Goal: Task Accomplishment & Management: Manage account settings

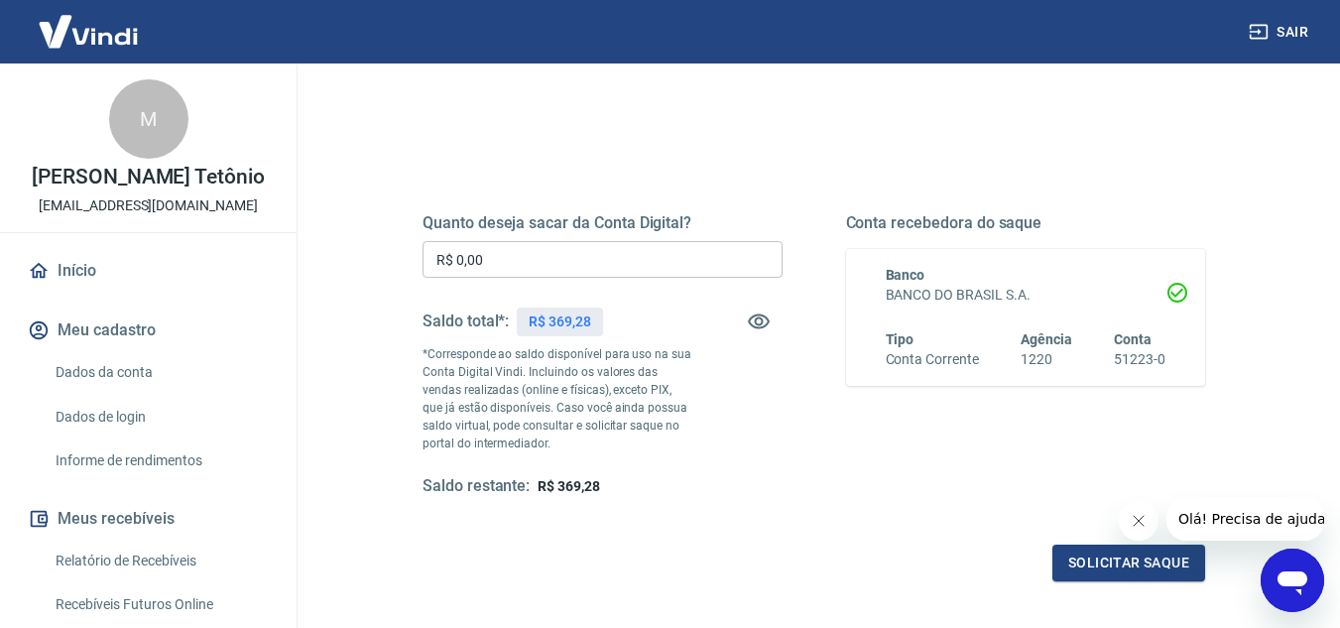
scroll to position [198, 0]
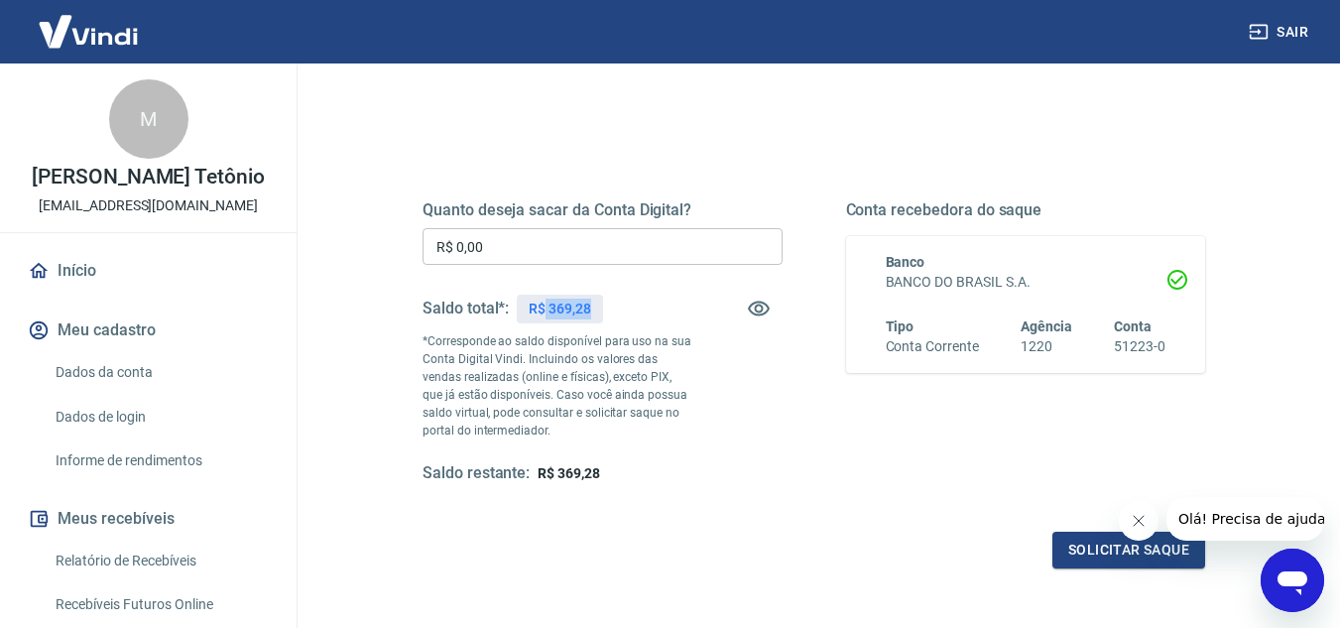
drag, startPoint x: 547, startPoint y: 309, endPoint x: 593, endPoint y: 303, distance: 47.0
click at [593, 303] on div "R$ 369,28" at bounding box center [560, 309] width 86 height 29
copy p "369,28"
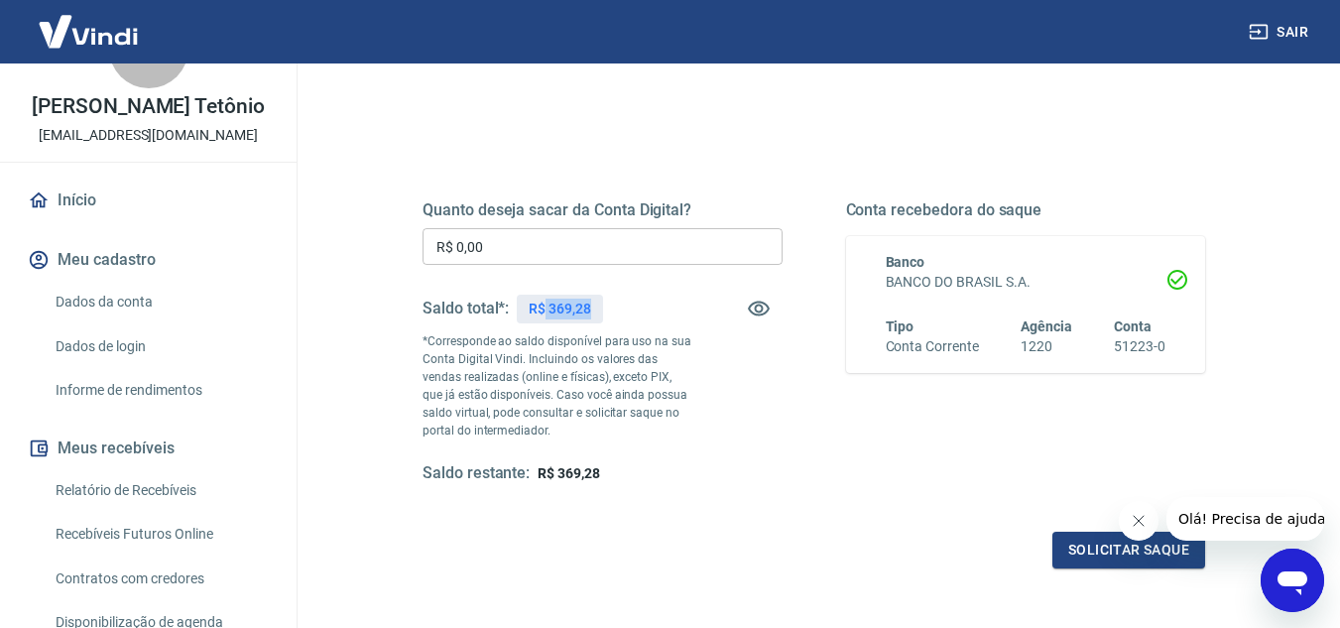
scroll to position [99, 0]
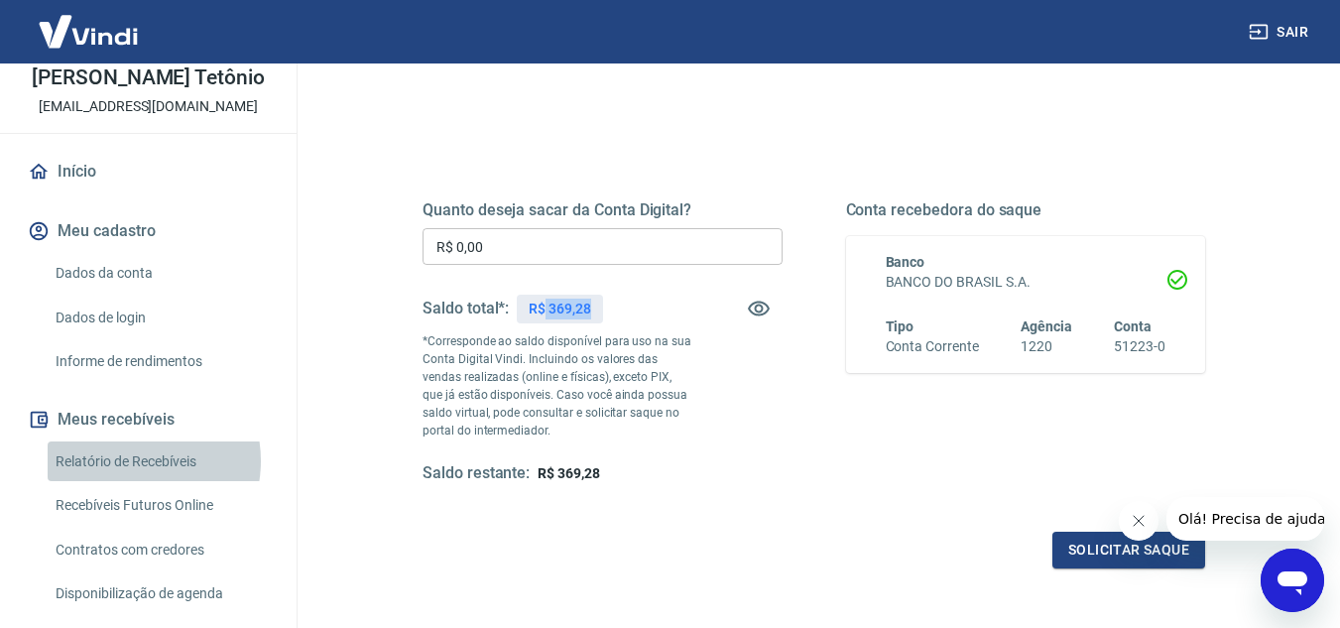
click at [126, 481] on link "Relatório de Recebíveis" at bounding box center [160, 461] width 225 height 41
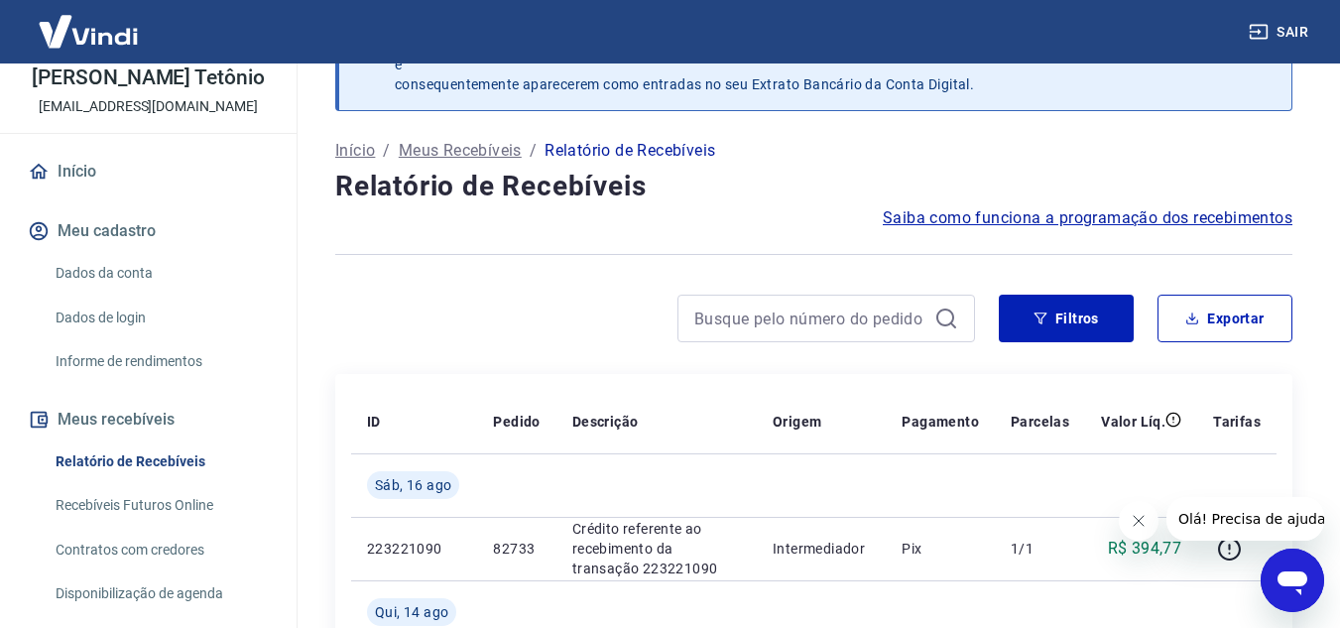
scroll to position [198, 0]
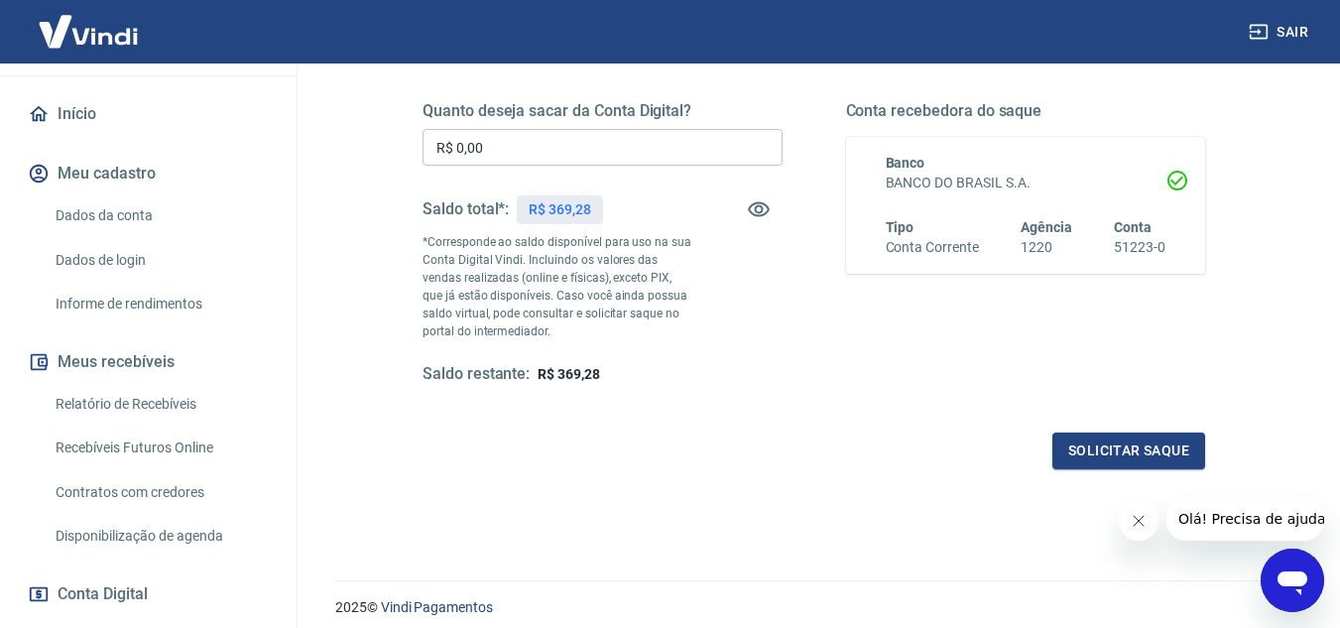
scroll to position [298, 0]
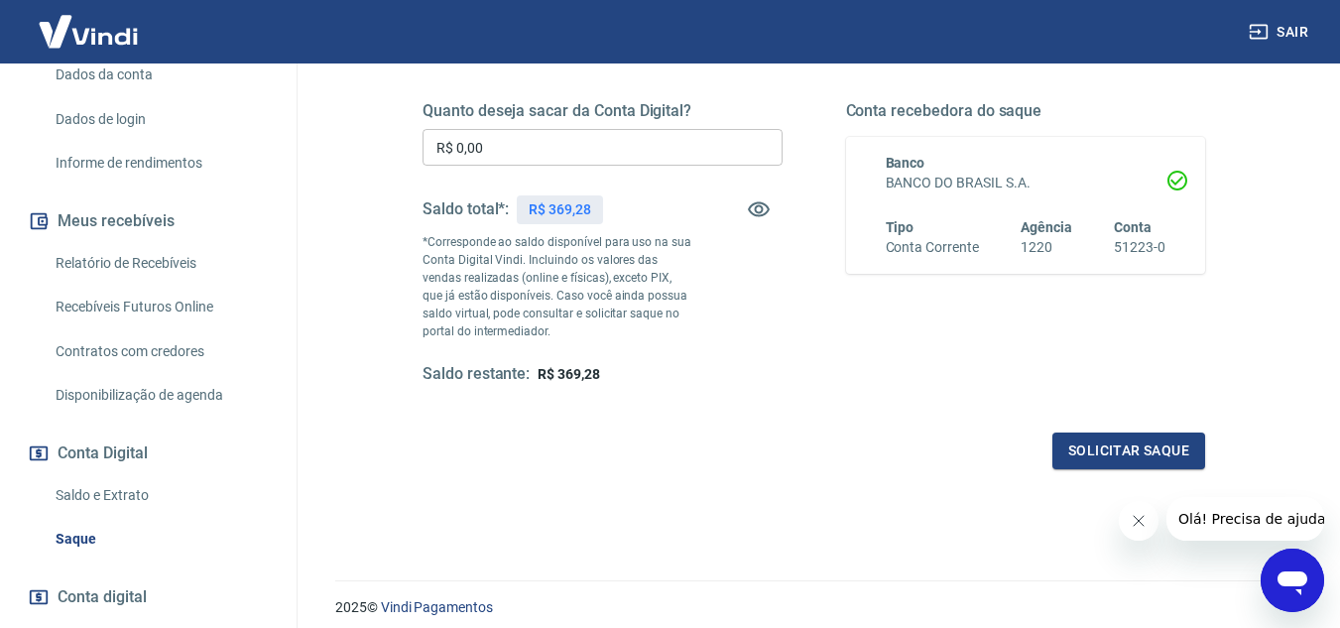
click at [148, 281] on link "Relatório de Recebíveis" at bounding box center [160, 263] width 225 height 41
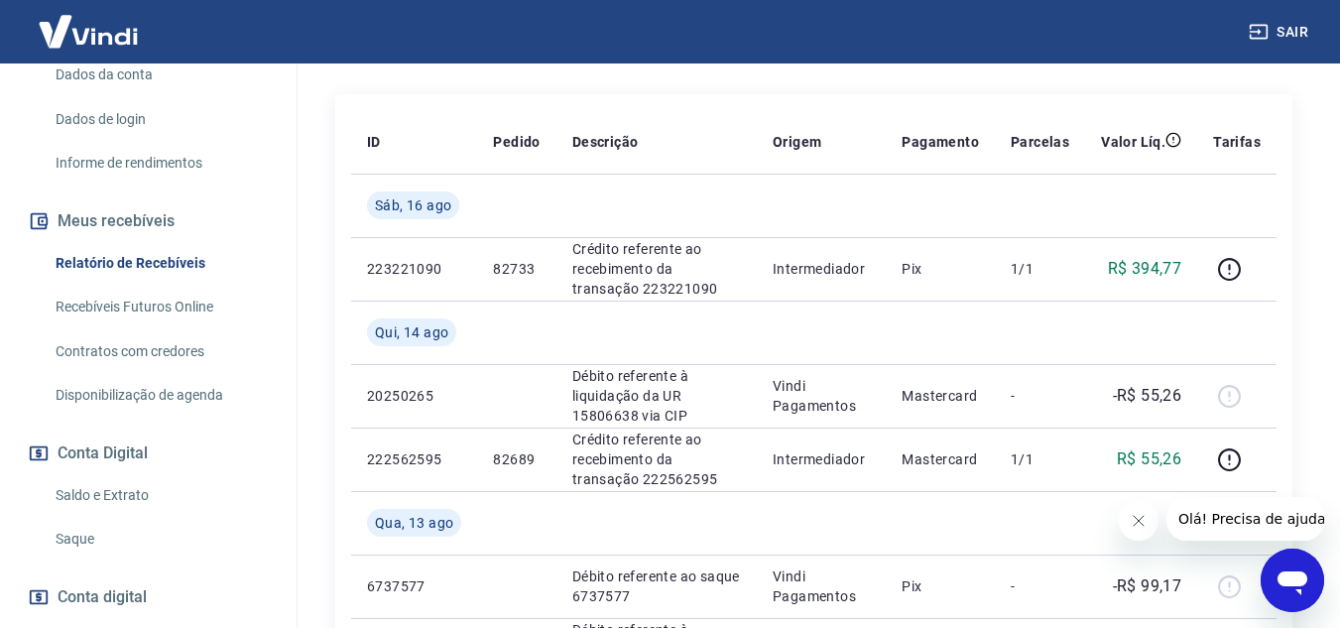
scroll to position [397, 0]
